Goal: Information Seeking & Learning: Find specific fact

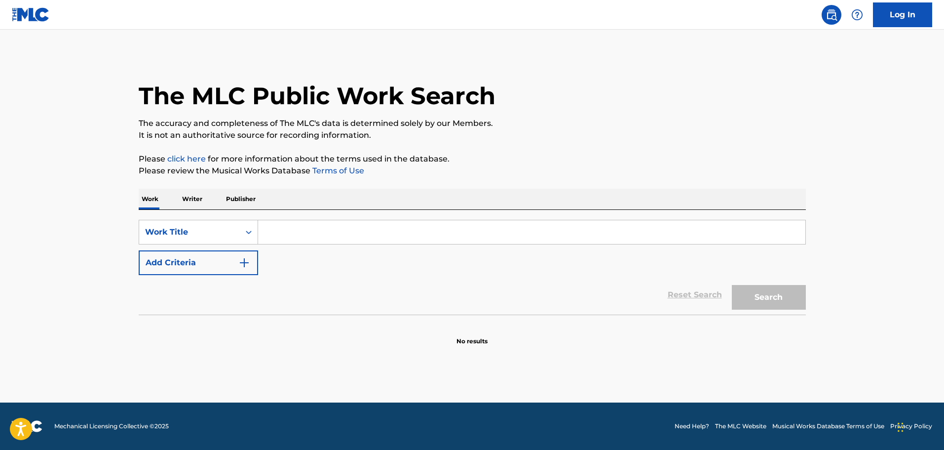
click at [299, 226] on input "Search Form" at bounding box center [531, 232] width 547 height 24
type input "ike's Mood"
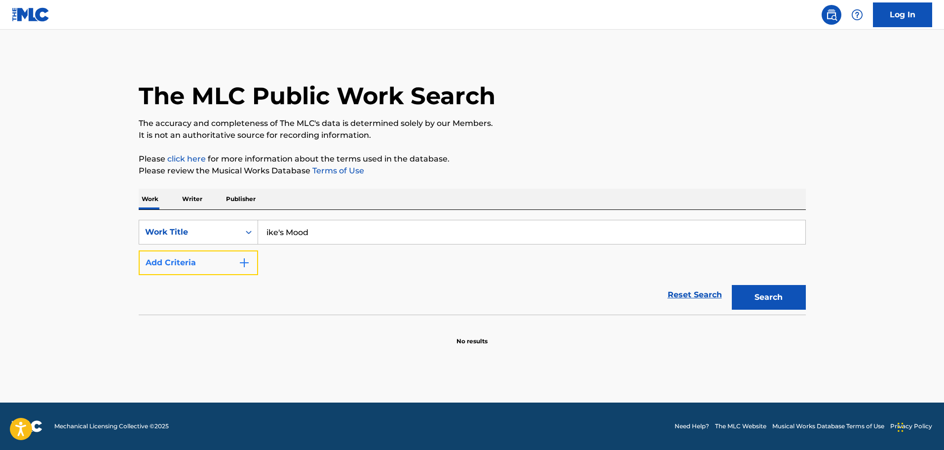
click at [243, 265] on img "Search Form" at bounding box center [244, 263] width 12 height 12
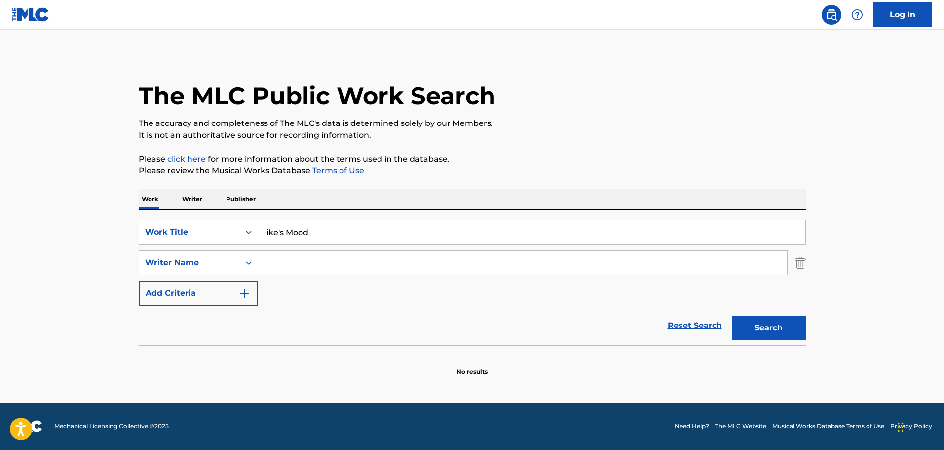
click at [333, 263] on input "Search Form" at bounding box center [522, 263] width 529 height 24
type input "Diggs"
click at [732, 315] on button "Search" at bounding box center [769, 327] width 74 height 25
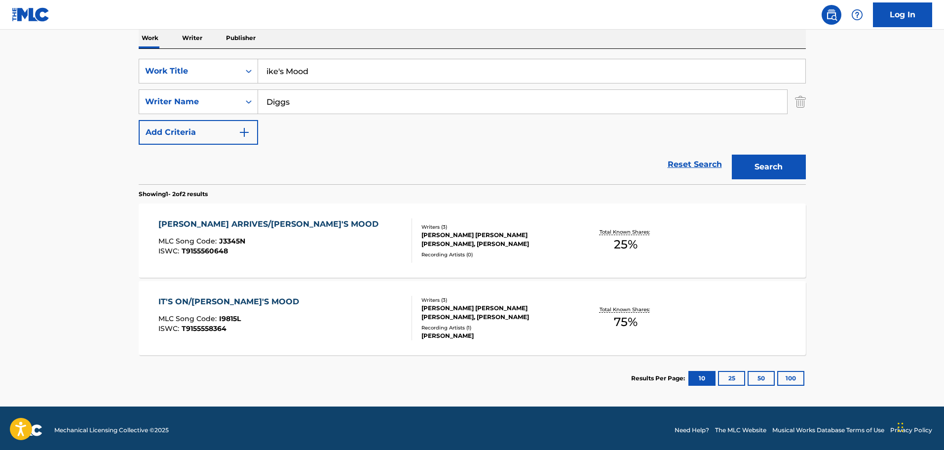
scroll to position [165, 0]
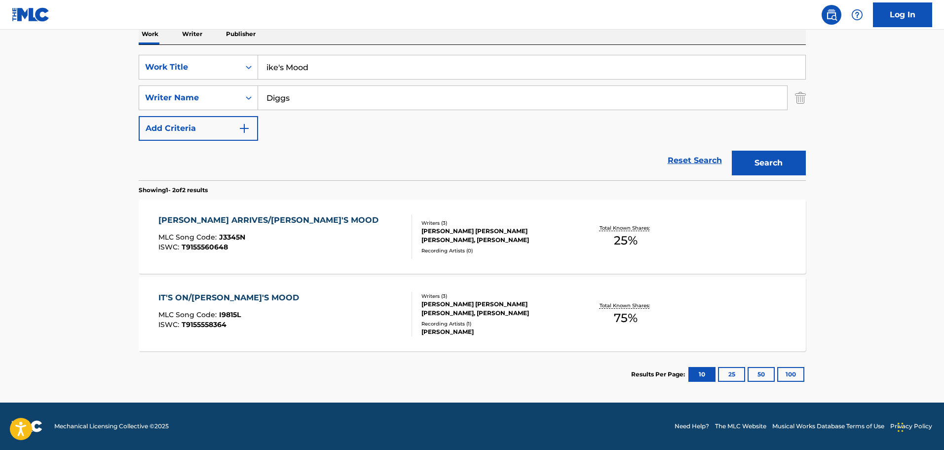
click at [338, 321] on div "IT'S ON/[PERSON_NAME]'S MOOD MLC Song Code : I9815L ISWC : T9155558364" at bounding box center [285, 314] width 254 height 44
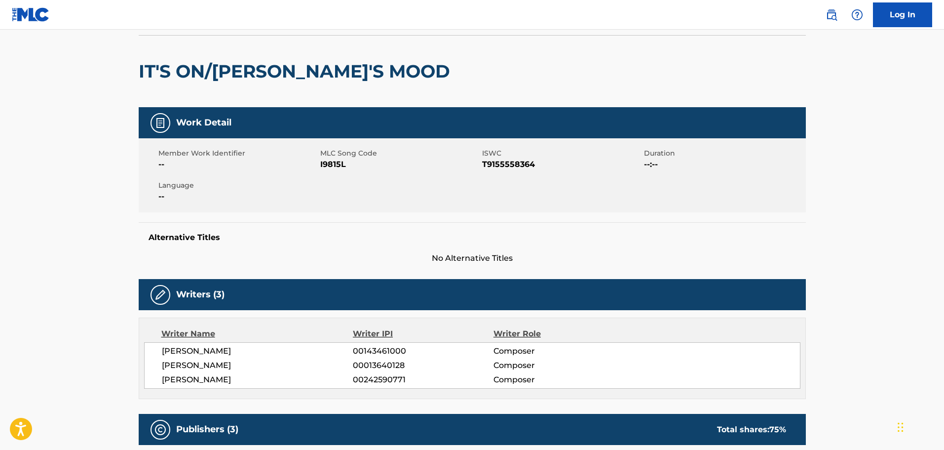
scroll to position [48, 0]
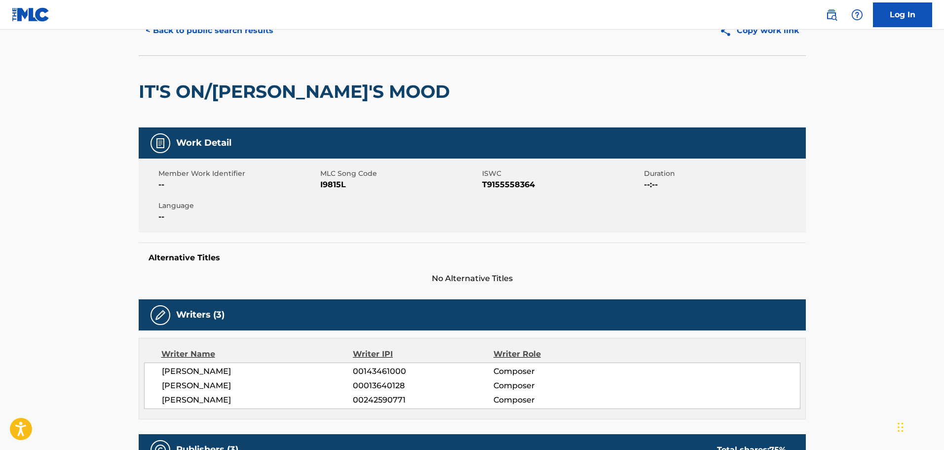
click at [334, 187] on span "I9815L" at bounding box center [399, 185] width 159 height 12
copy span "I9815L"
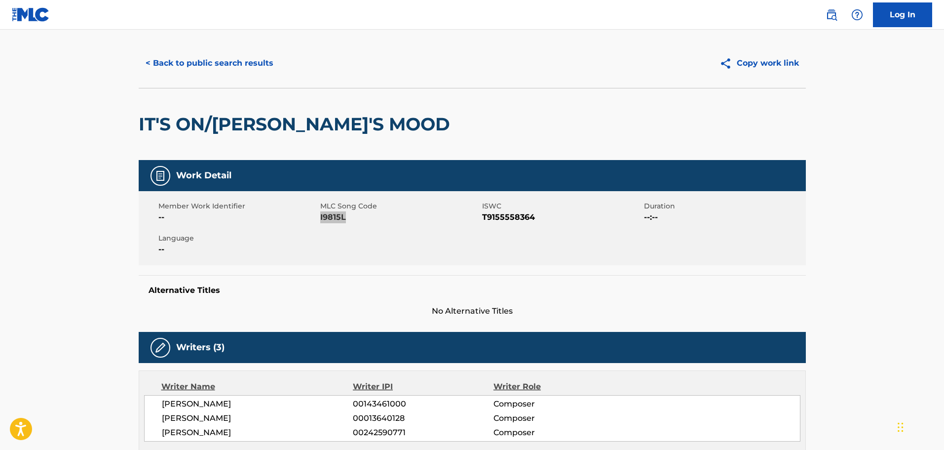
scroll to position [0, 0]
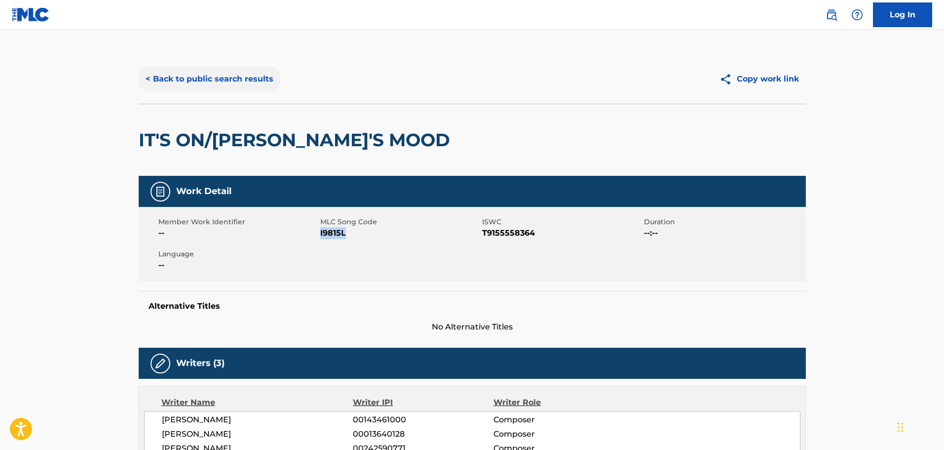
click at [208, 76] on button "< Back to public search results" at bounding box center [210, 79] width 142 height 25
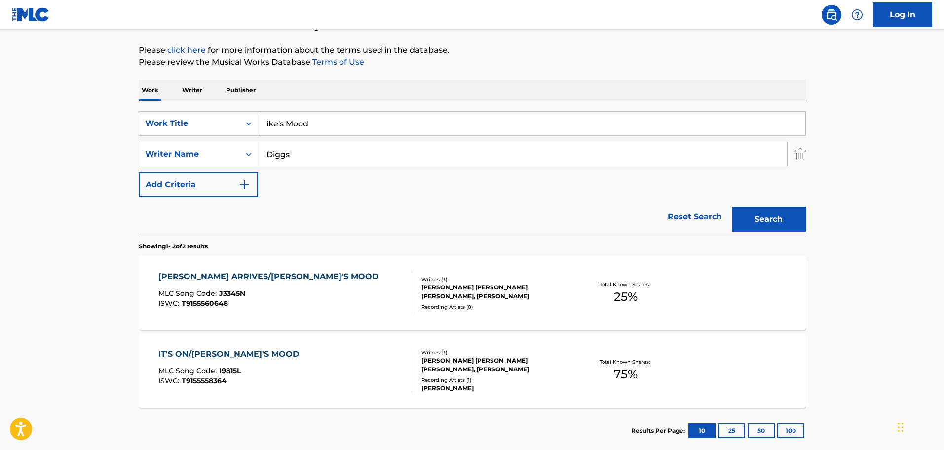
drag, startPoint x: 376, startPoint y: 116, endPoint x: 0, endPoint y: 122, distance: 376.5
click at [165, 120] on div "SearchWithCriteria5f3e1265-6f7c-4ae4-9e37-06686ed48ca5 Work Title ike's Mood" at bounding box center [472, 123] width 667 height 25
type input "kuma's motorcyle theme"
click at [732, 207] on button "Search" at bounding box center [769, 219] width 74 height 25
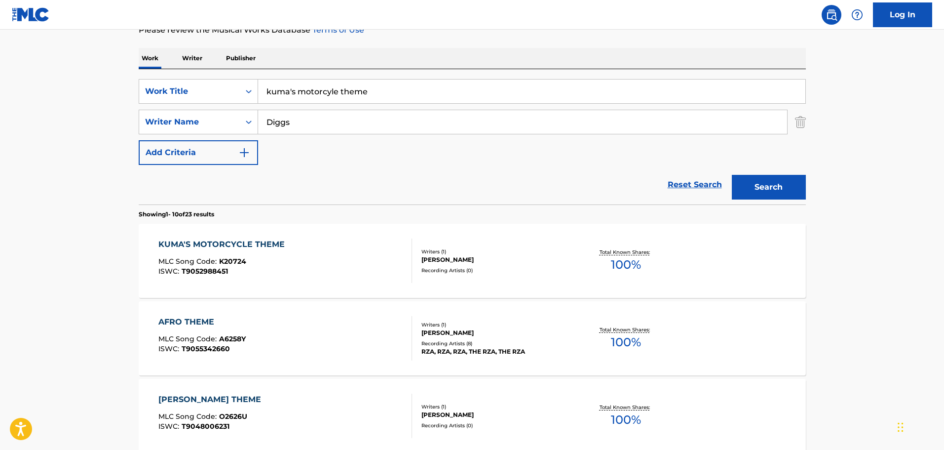
scroll to position [158, 0]
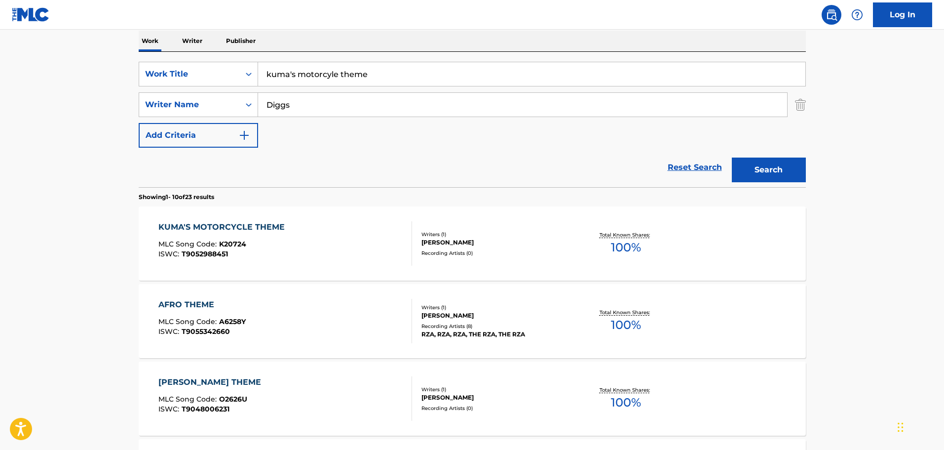
click at [308, 241] on div "KUMA'S MOTORCYCLE THEME MLC Song Code : K20724 ISWC : T9052988451" at bounding box center [285, 243] width 254 height 44
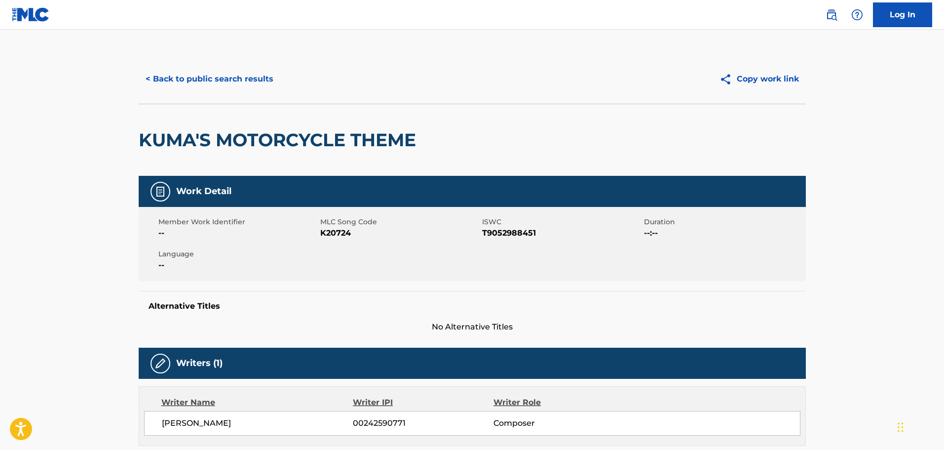
click at [334, 235] on span "K20724" at bounding box center [399, 233] width 159 height 12
copy span "K20724"
click at [229, 88] on button "< Back to public search results" at bounding box center [210, 79] width 142 height 25
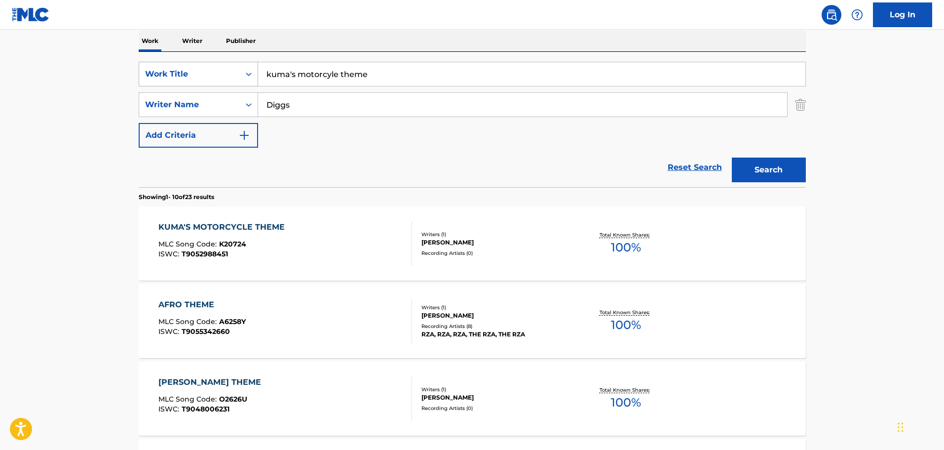
drag, startPoint x: 400, startPoint y: 82, endPoint x: 195, endPoint y: 67, distance: 204.8
click at [210, 67] on div "SearchWithCriteria5f3e1265-6f7c-4ae4-9e37-06686ed48ca5 Work Title kuma's motorc…" at bounding box center [472, 74] width 667 height 25
paste input "LET ME TAKE OVER"
type input "LET ME TAKE OVER"
drag, startPoint x: 752, startPoint y: 170, endPoint x: 737, endPoint y: 170, distance: 15.3
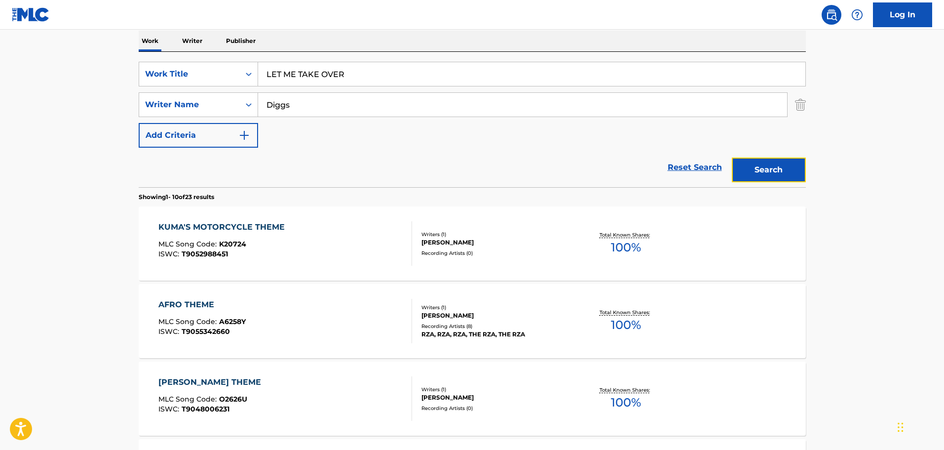
click at [752, 170] on button "Search" at bounding box center [769, 169] width 74 height 25
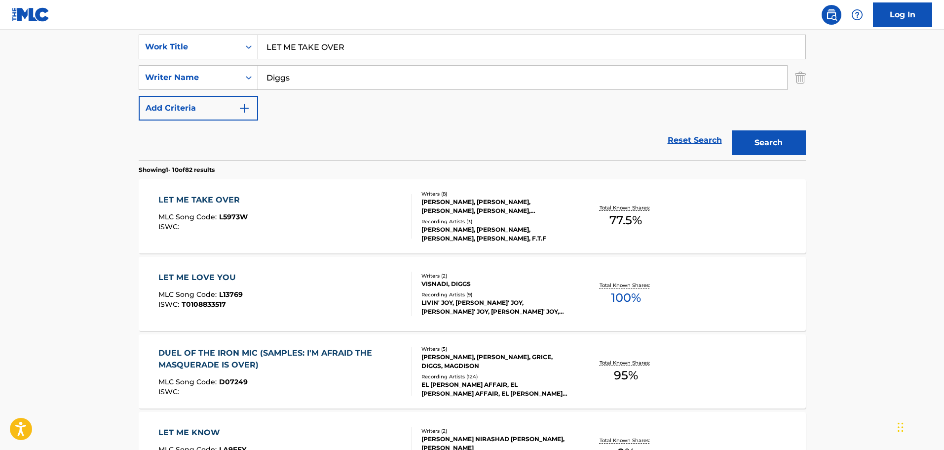
scroll to position [207, 0]
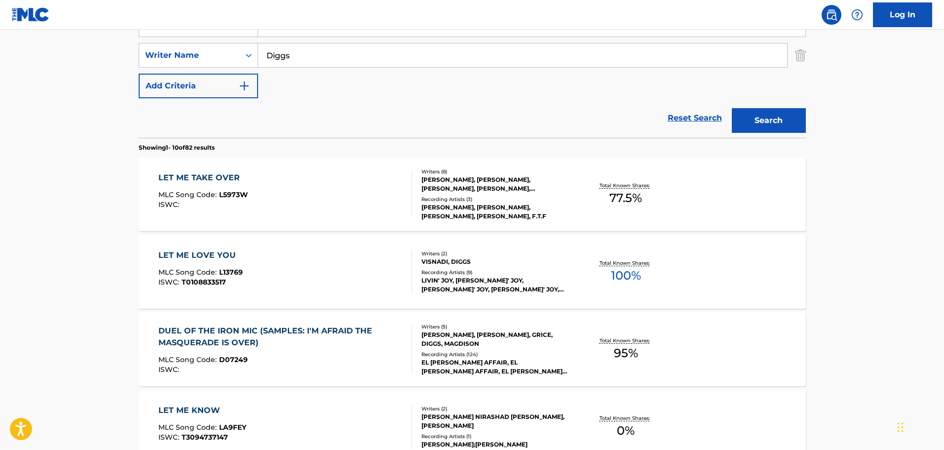
click at [367, 185] on div "LET ME TAKE OVER MLC Song Code : L5973W ISWC :" at bounding box center [285, 194] width 254 height 44
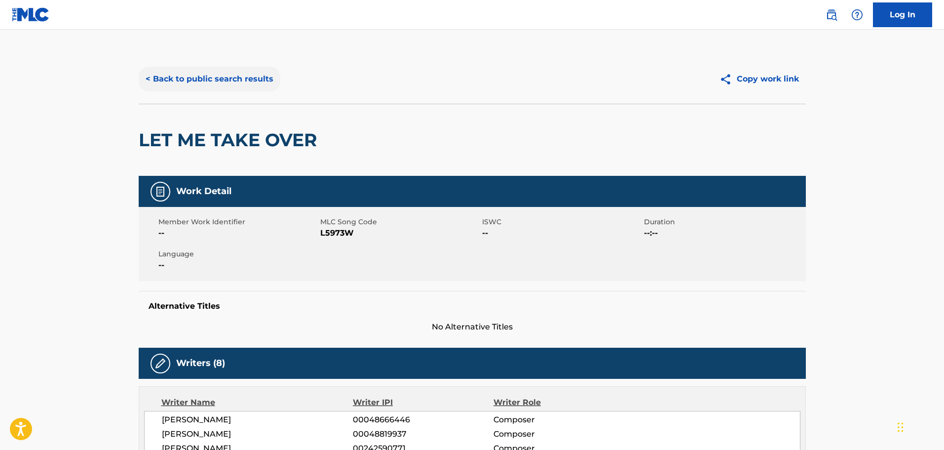
click at [241, 80] on button "< Back to public search results" at bounding box center [210, 79] width 142 height 25
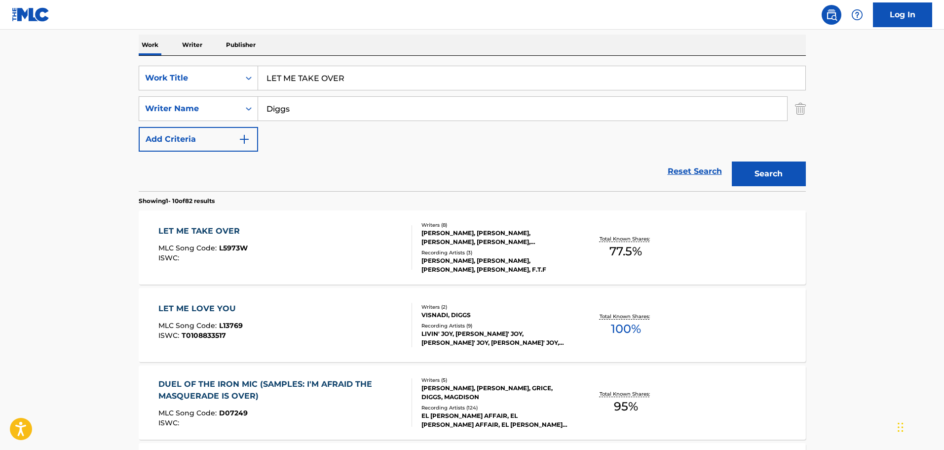
scroll to position [158, 0]
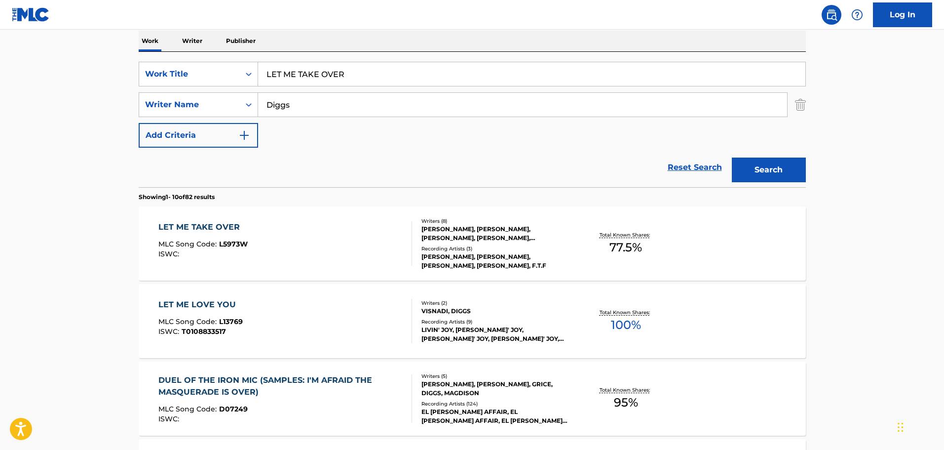
click at [338, 252] on div "LET ME TAKE OVER MLC Song Code : L5973W ISWC :" at bounding box center [285, 243] width 254 height 44
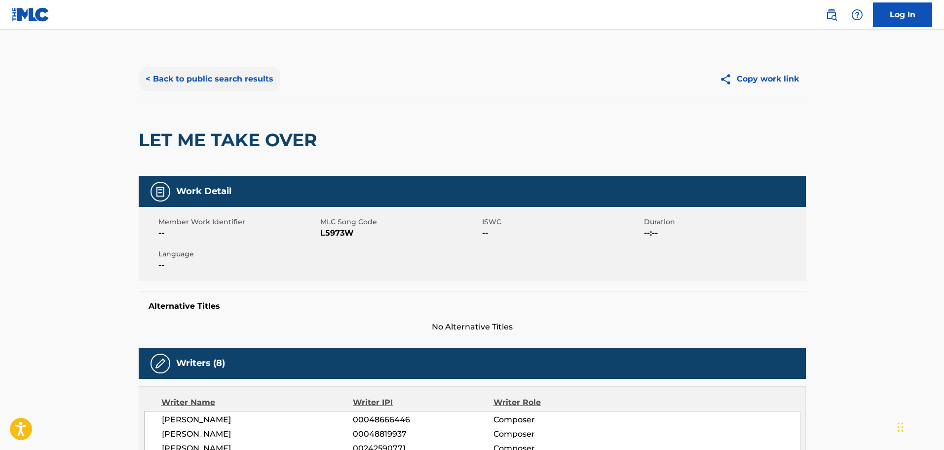
drag, startPoint x: 262, startPoint y: 83, endPoint x: 264, endPoint y: 77, distance: 6.0
click at [264, 77] on button "< Back to public search results" at bounding box center [210, 79] width 142 height 25
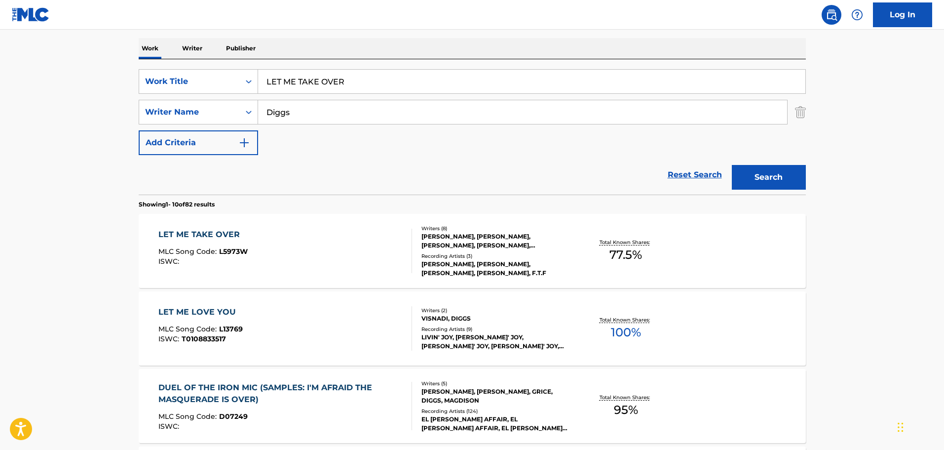
scroll to position [207, 0]
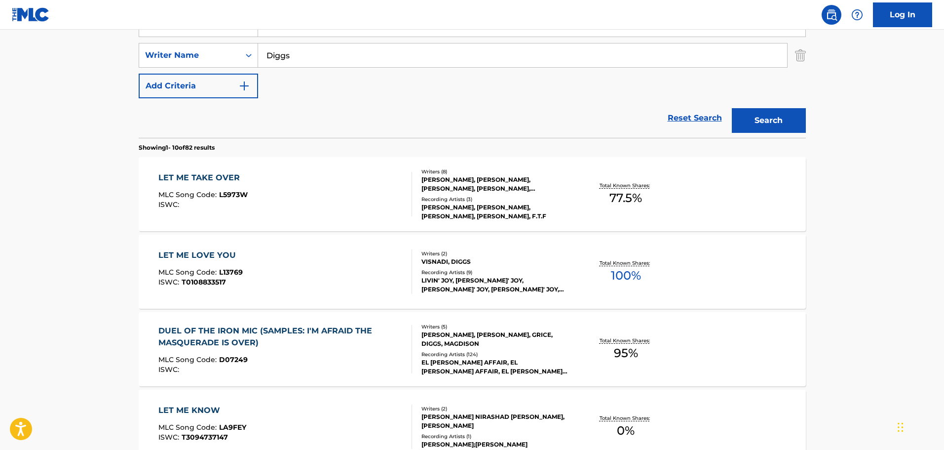
click at [299, 185] on div "LET ME TAKE OVER MLC Song Code : L5973W ISWC :" at bounding box center [285, 194] width 254 height 44
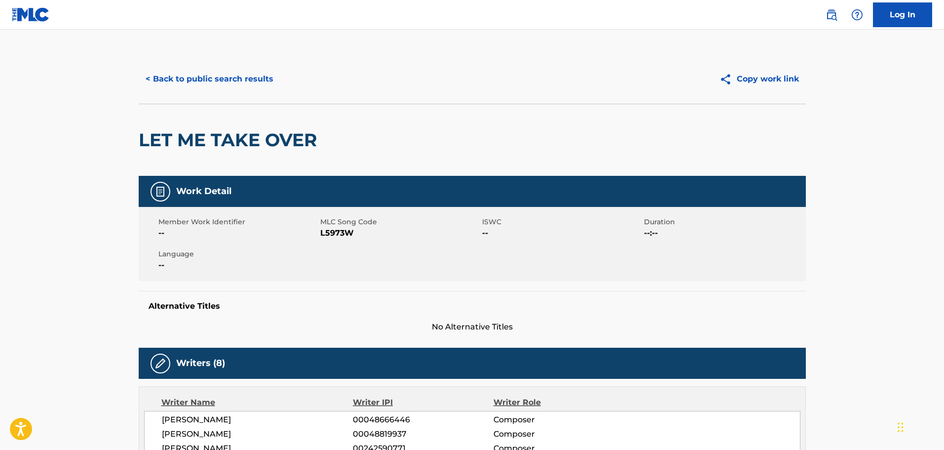
click at [334, 232] on span "L5973W" at bounding box center [399, 233] width 159 height 12
click at [335, 232] on span "L5973W" at bounding box center [399, 233] width 159 height 12
click at [337, 231] on span "L5973W" at bounding box center [399, 233] width 159 height 12
copy span "L5973W"
